Goal: Transaction & Acquisition: Obtain resource

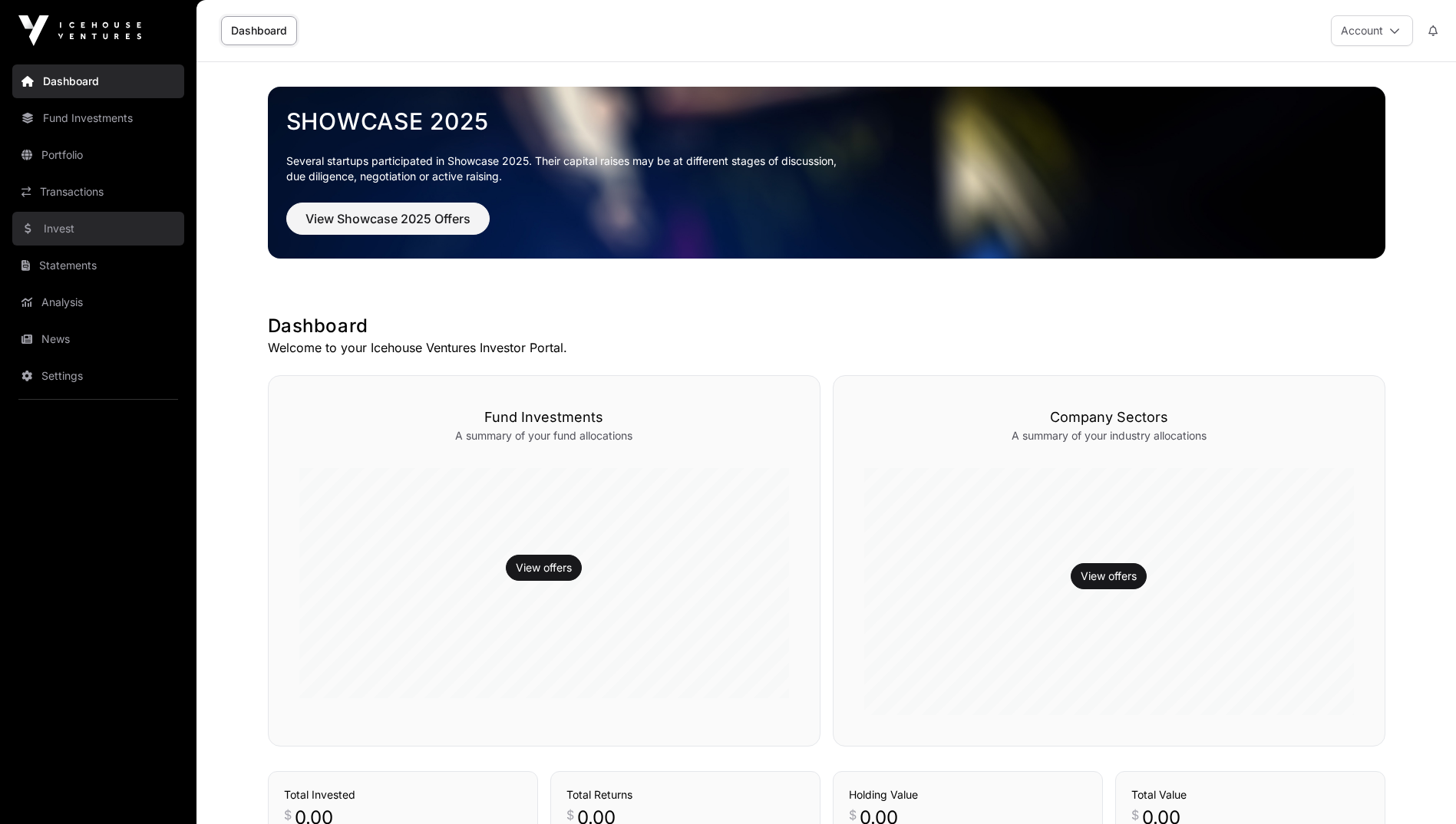
click at [71, 222] on link "Invest" at bounding box center [98, 229] width 172 height 34
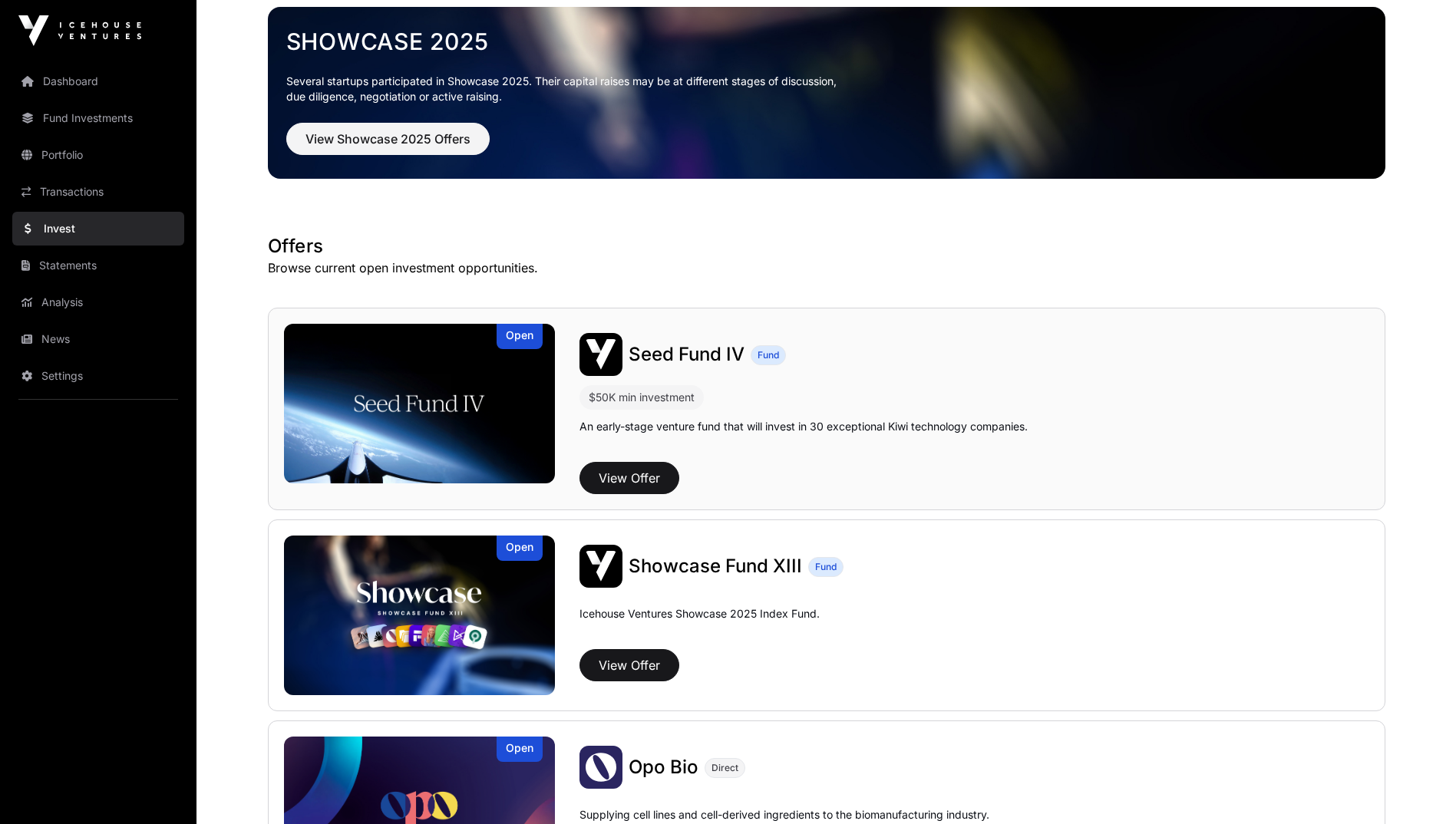
scroll to position [80, 0]
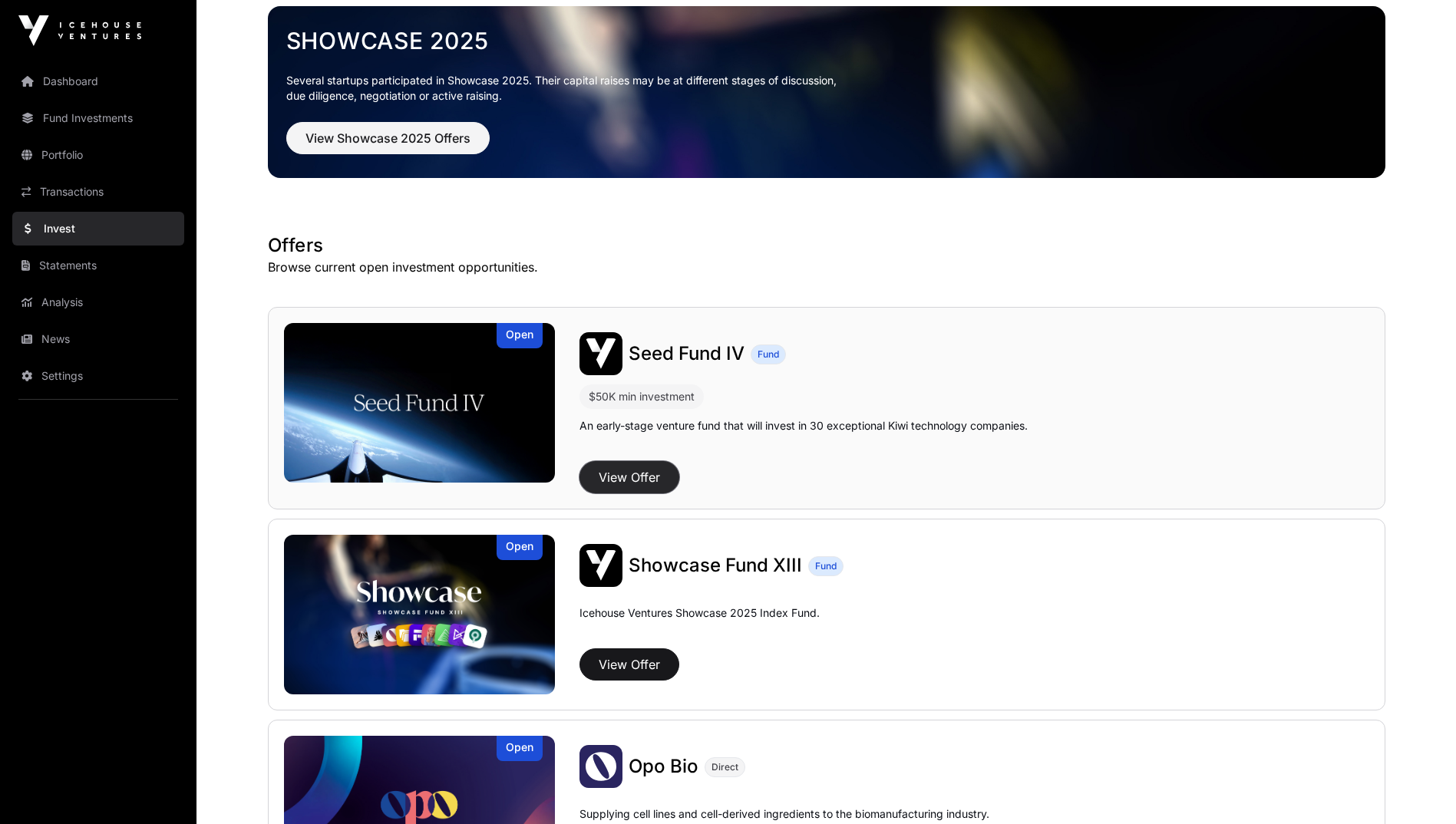
click at [626, 476] on button "View Offer" at bounding box center [629, 477] width 100 height 32
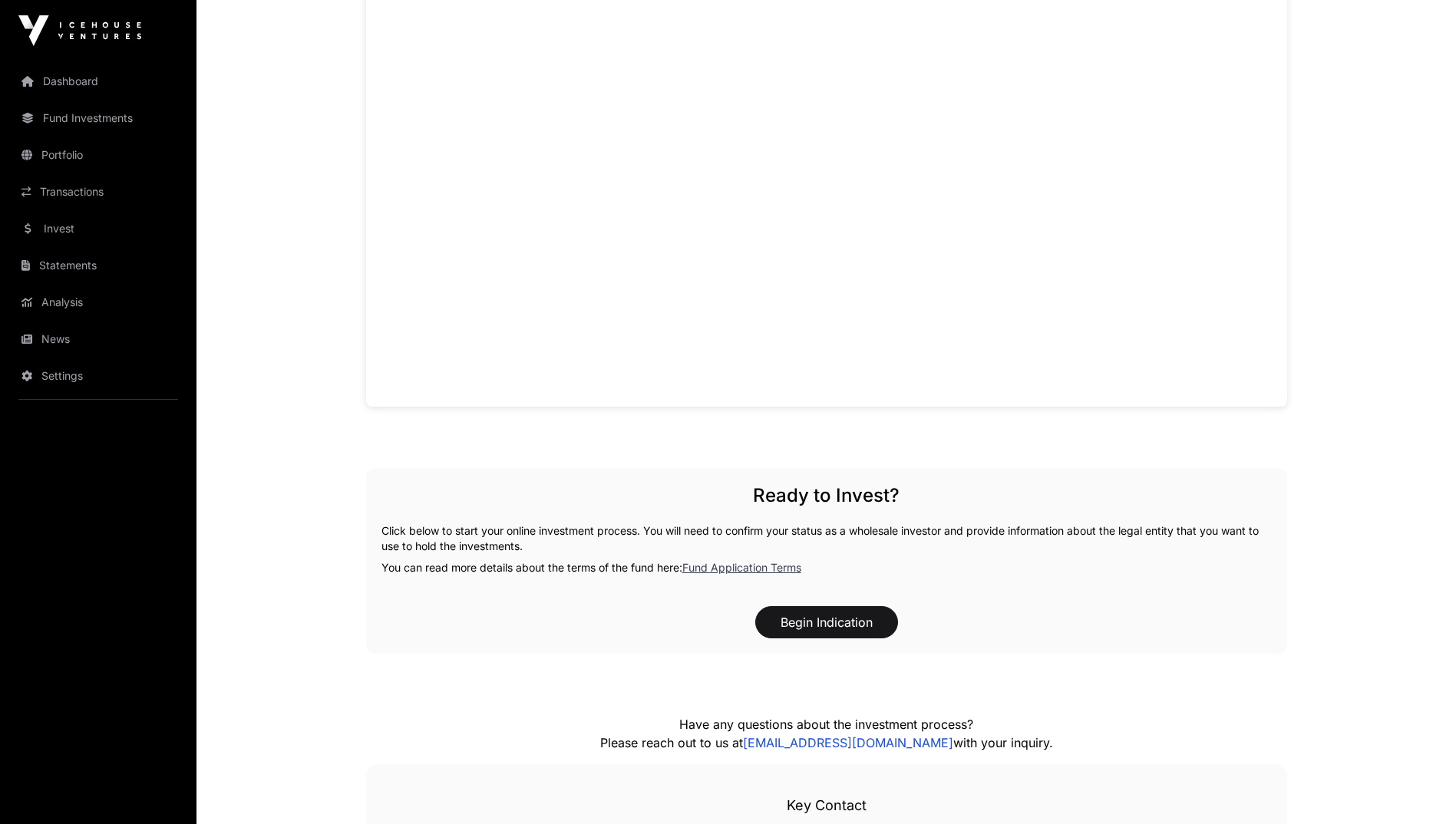
scroll to position [1449, 0]
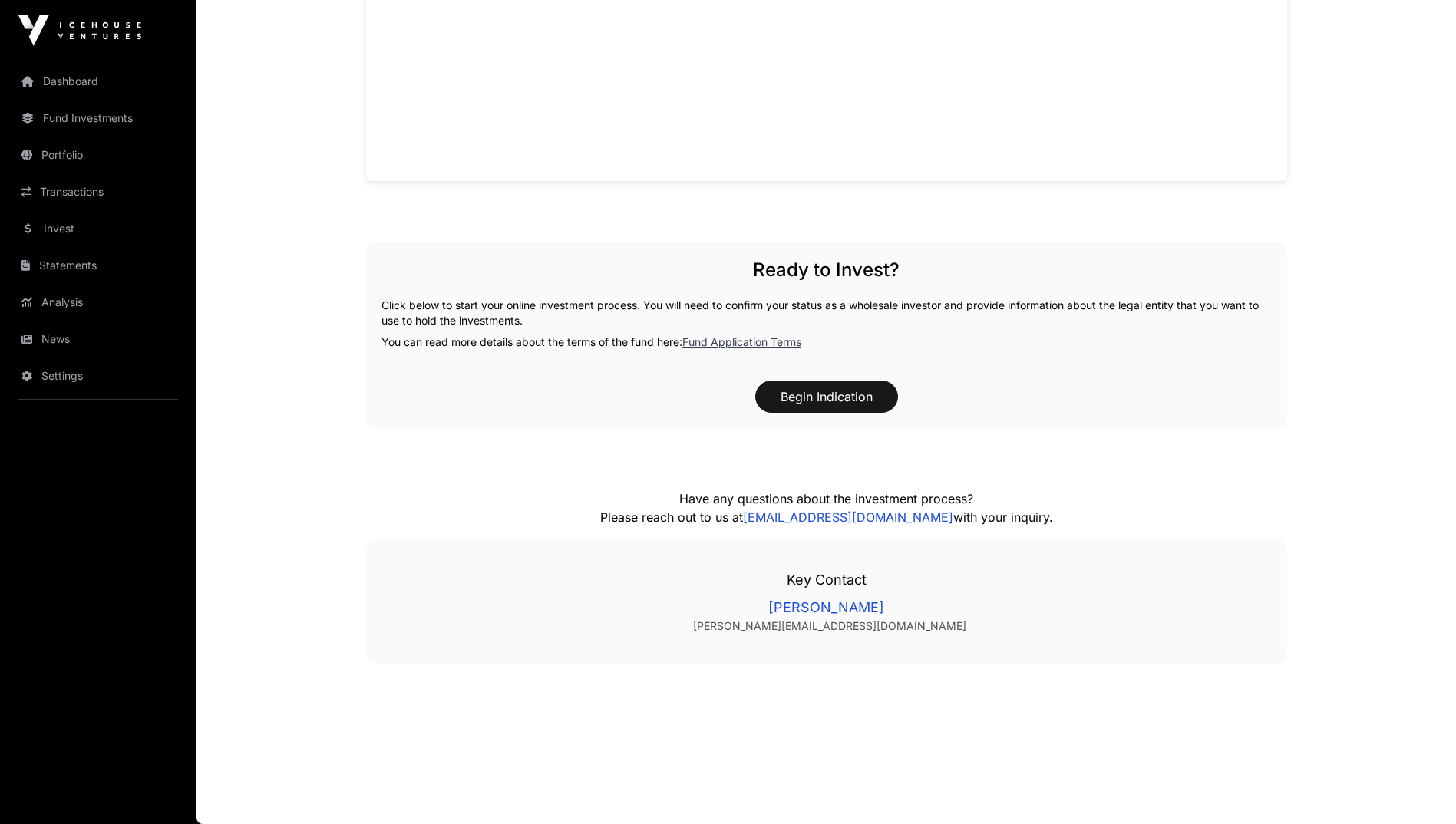
click at [758, 336] on link "Fund Application Terms" at bounding box center [742, 342] width 119 height 13
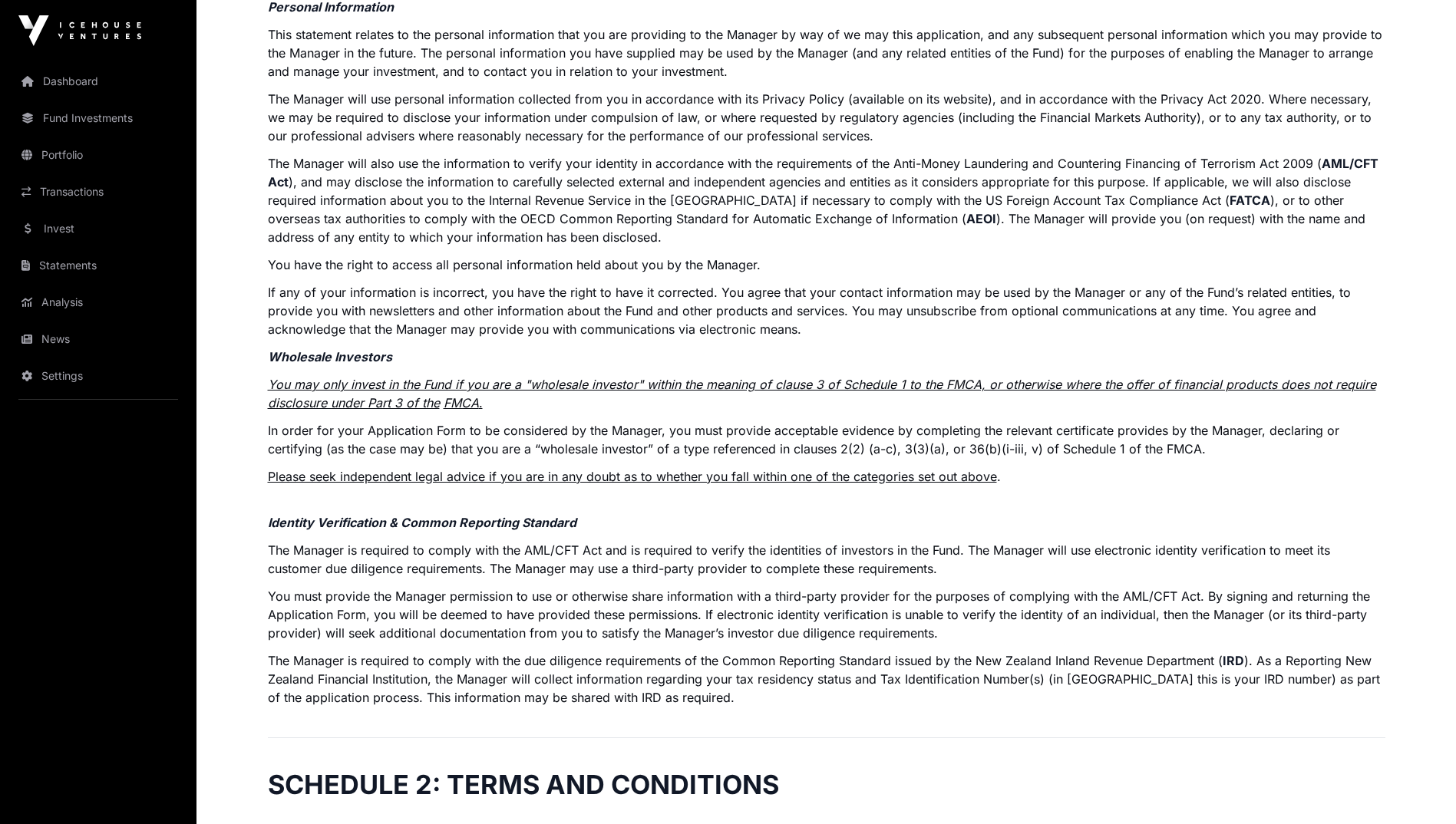
scroll to position [627, 0]
